Goal: Task Accomplishment & Management: Use online tool/utility

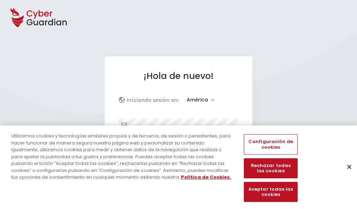
select select "América"
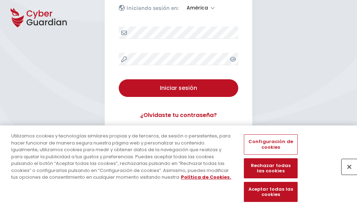
click at [346, 174] on button "Cerrar" at bounding box center [349, 166] width 15 height 15
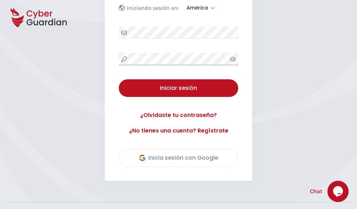
scroll to position [160, 0]
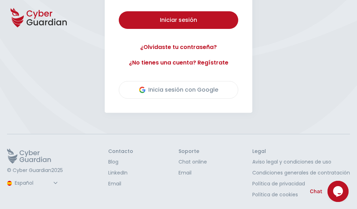
click at [119, 11] on button "Iniciar sesión" at bounding box center [179, 20] width 120 height 18
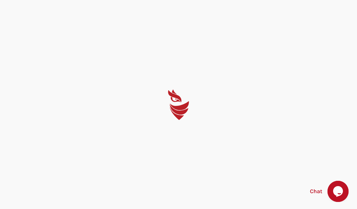
scroll to position [0, 0]
select select "English"
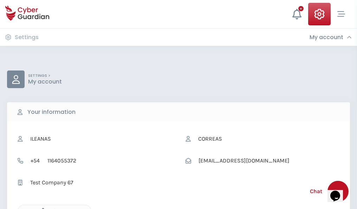
click at [41, 208] on icon "button" at bounding box center [41, 211] width 6 height 6
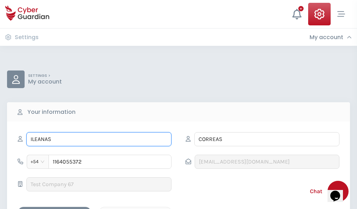
click at [99, 139] on input "ILEANAS" at bounding box center [98, 139] width 145 height 14
type input "I"
type input "Rómulo"
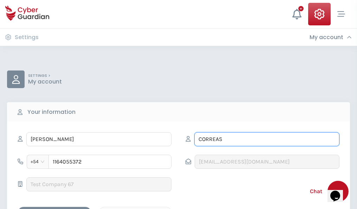
click at [267, 139] on input "CORREAS" at bounding box center [267, 139] width 145 height 14
type input "C"
type input "Pascual"
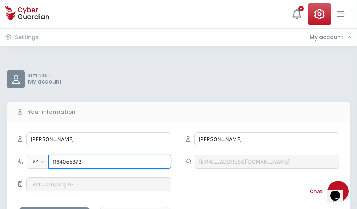
click at [110, 161] on input "1164055372" at bounding box center [110, 161] width 123 height 14
type input "1"
type input "4971216280"
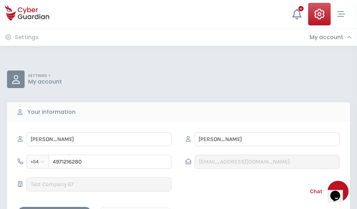
click at [135, 208] on div "Cancel" at bounding box center [135, 212] width 63 height 9
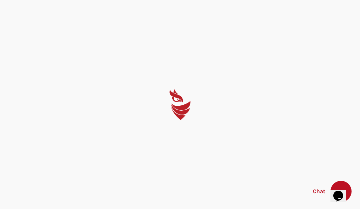
select select "English"
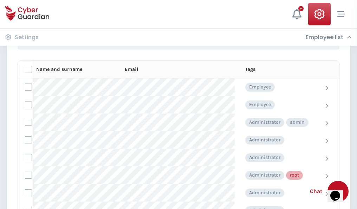
scroll to position [354, 0]
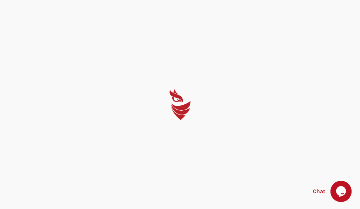
select select "English"
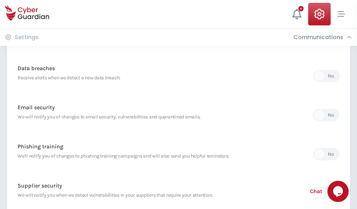
scroll to position [370, 0]
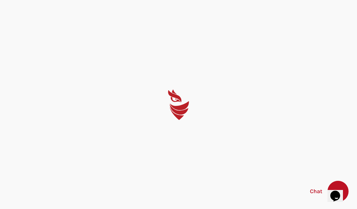
select select "English"
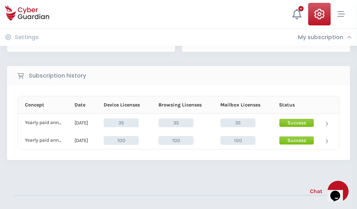
scroll to position [196, 0]
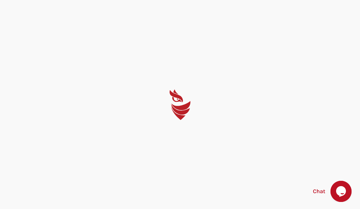
select select "English"
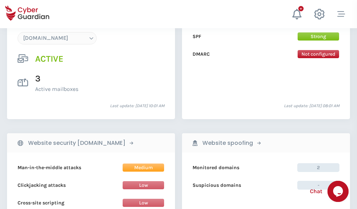
scroll to position [749, 0]
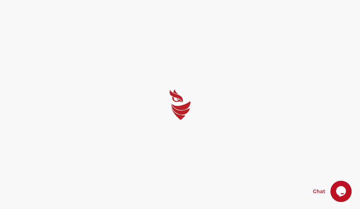
select select "English"
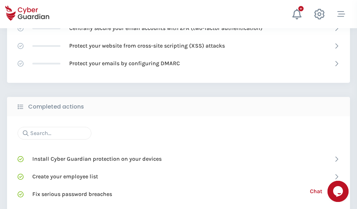
scroll to position [469, 0]
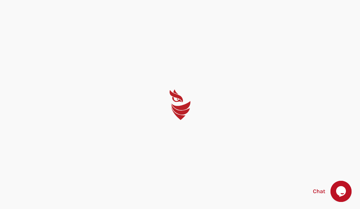
select select "English"
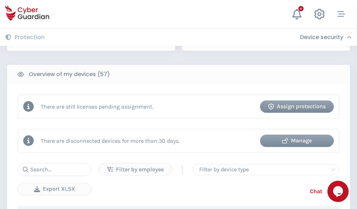
scroll to position [682, 0]
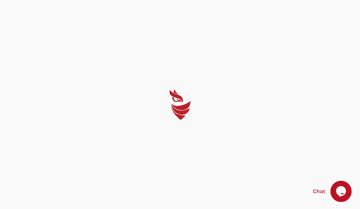
select select "English"
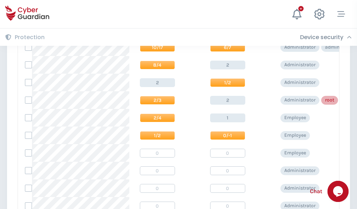
scroll to position [355, 0]
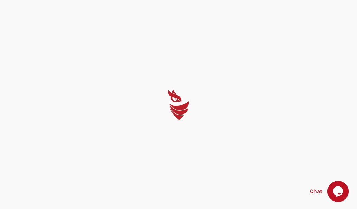
select select "English"
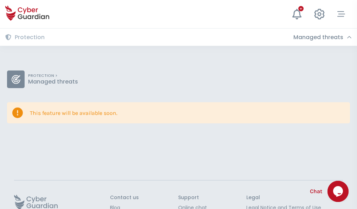
scroll to position [46, 0]
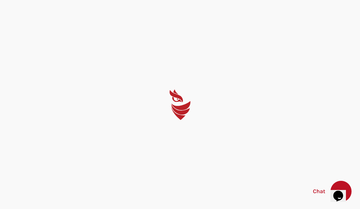
select select "English"
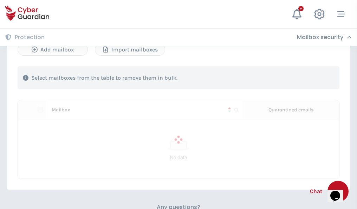
scroll to position [301, 0]
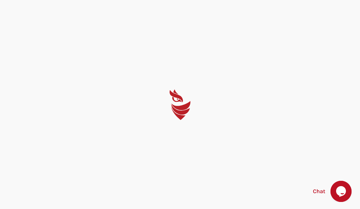
select select "English"
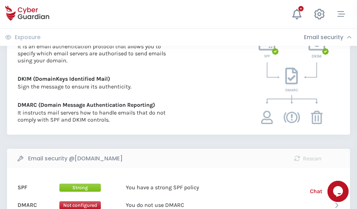
scroll to position [380, 0]
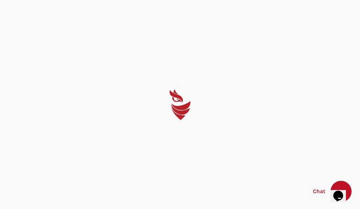
select select "English"
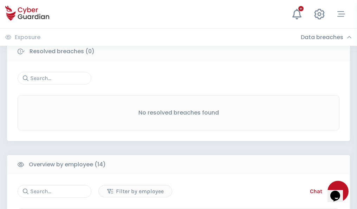
scroll to position [635, 0]
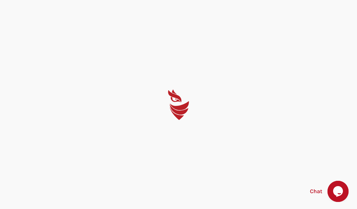
select select "English"
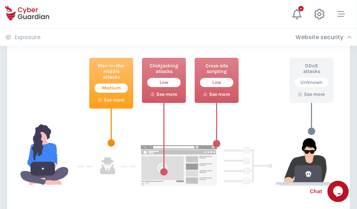
scroll to position [383, 0]
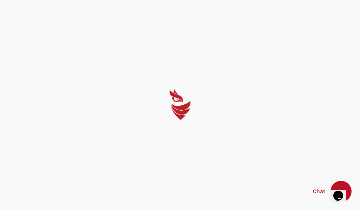
select select "English"
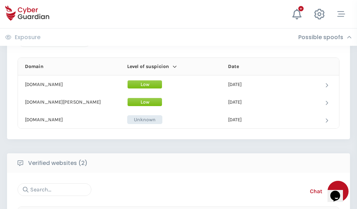
scroll to position [422, 0]
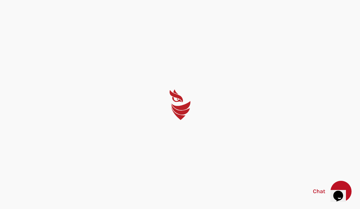
select select "English"
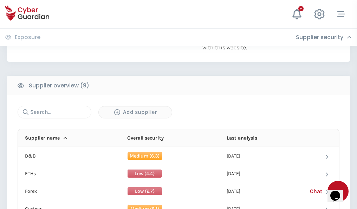
scroll to position [491, 0]
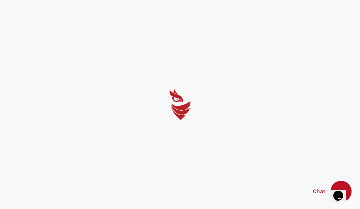
select select "English"
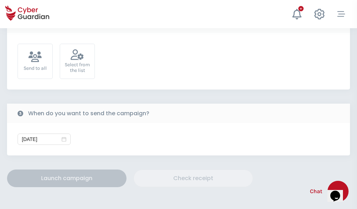
scroll to position [257, 0]
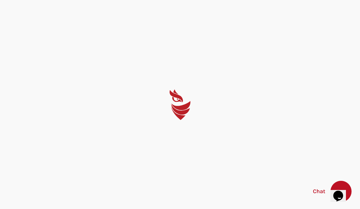
select select "English"
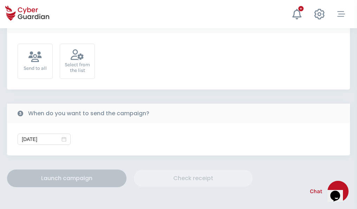
scroll to position [257, 0]
